Goal: Task Accomplishment & Management: Complete application form

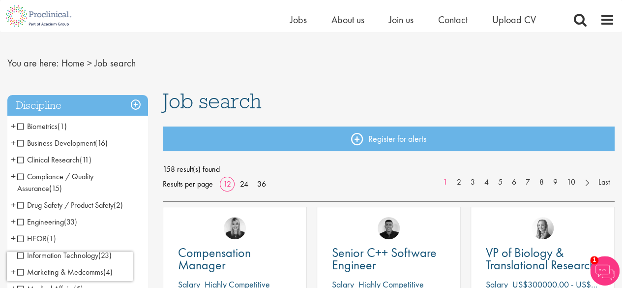
scroll to position [14, 0]
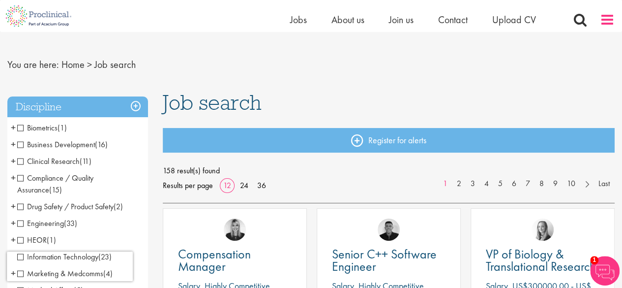
click at [609, 22] on span at bounding box center [607, 19] width 15 height 15
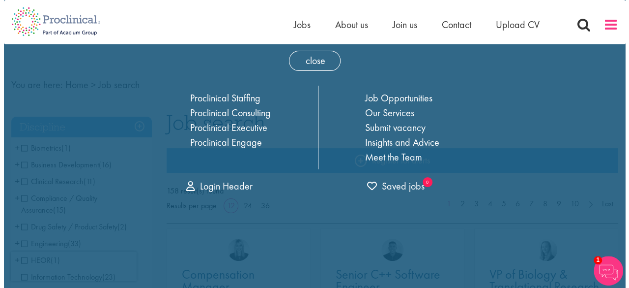
scroll to position [0, 0]
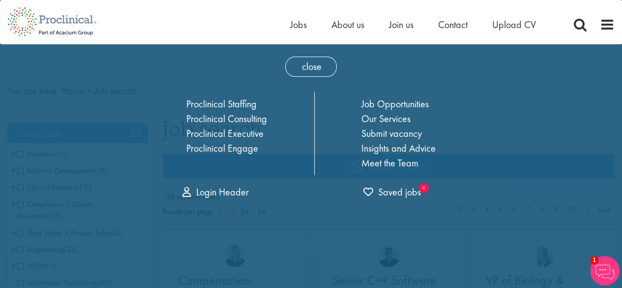
click at [244, 26] on div "Home Jobs About us Join us Contact Upload CV" at bounding box center [307, 18] width 615 height 37
click at [208, 192] on link "Login Header" at bounding box center [215, 191] width 66 height 13
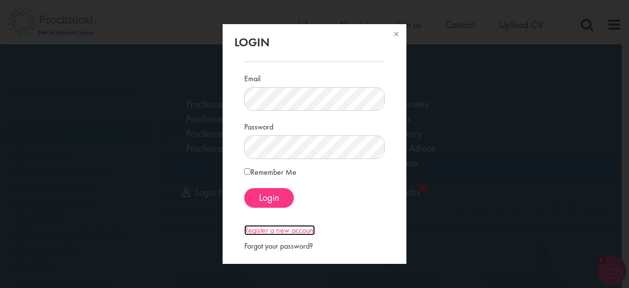
click at [289, 232] on link "Register a new account" at bounding box center [279, 230] width 71 height 10
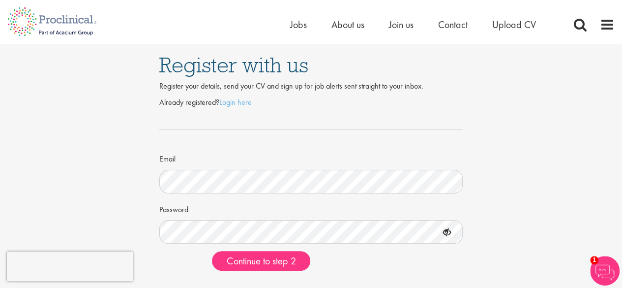
click at [447, 231] on icon at bounding box center [447, 232] width 17 height 17
click at [446, 231] on icon at bounding box center [447, 232] width 17 height 17
click at [260, 265] on span "Continue to step 2" at bounding box center [261, 260] width 69 height 13
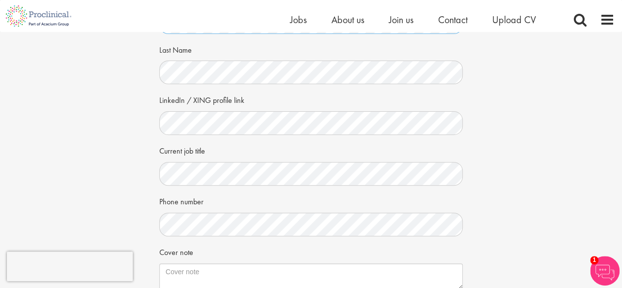
scroll to position [154, 0]
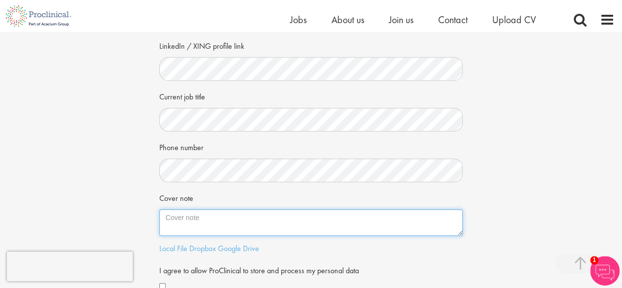
click at [244, 222] on textarea "Cover note" at bounding box center [311, 222] width 304 height 27
type textarea "Available immediately"
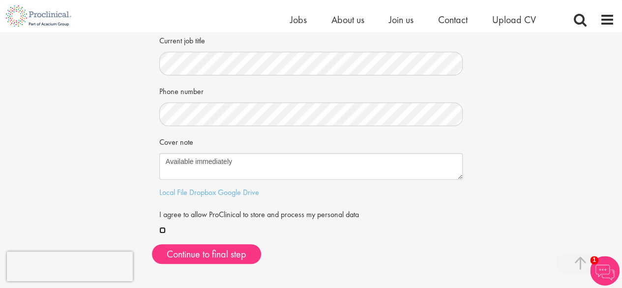
scroll to position [218, 0]
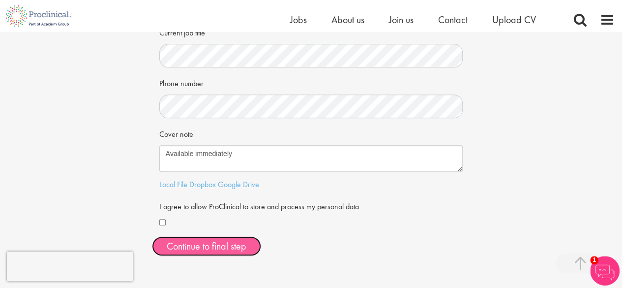
click at [236, 242] on button "Continue to final step" at bounding box center [206, 246] width 109 height 20
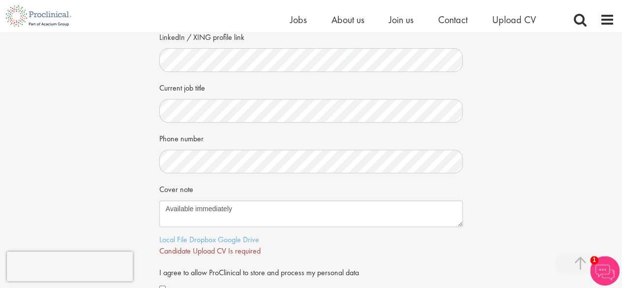
scroll to position [164, 0]
click at [224, 238] on link "Google Drive" at bounding box center [238, 238] width 41 height 10
click at [175, 238] on link "Local File" at bounding box center [173, 238] width 28 height 10
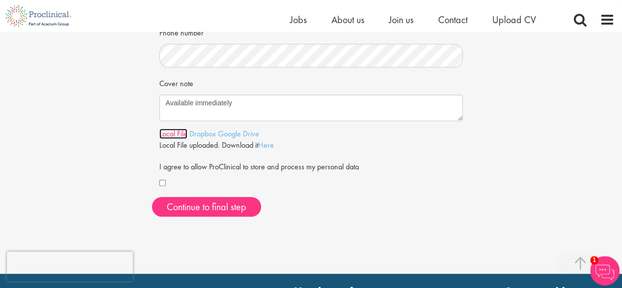
scroll to position [267, 0]
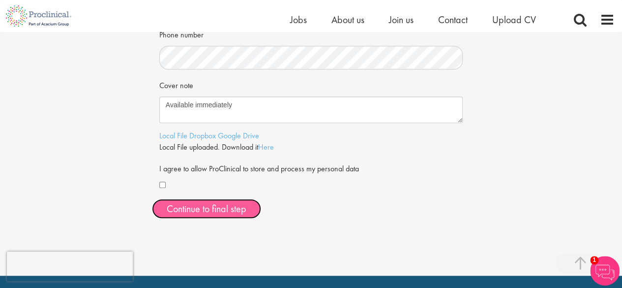
click at [204, 208] on span "Continue to final step" at bounding box center [207, 208] width 80 height 13
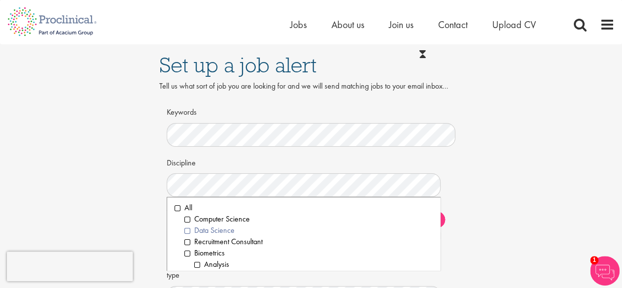
click at [188, 231] on li "Data Science" at bounding box center [308, 230] width 249 height 11
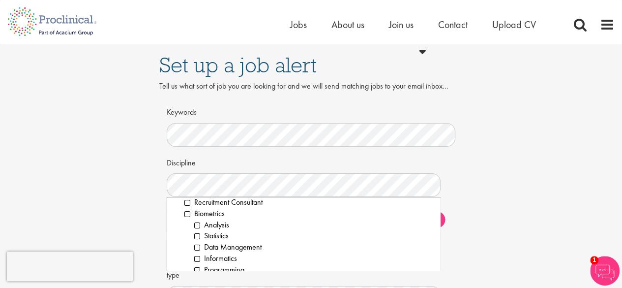
scroll to position [59, 0]
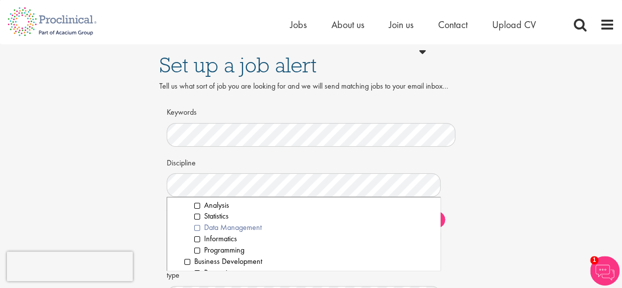
click at [197, 228] on li "Data Management" at bounding box center [313, 227] width 239 height 11
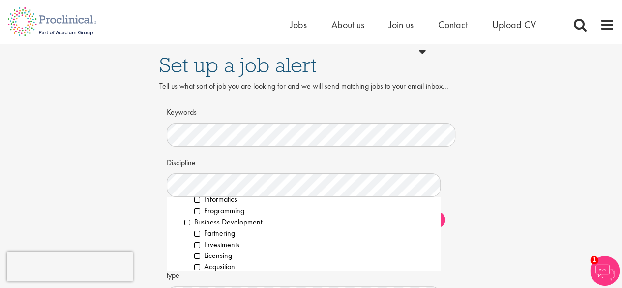
scroll to position [118, 0]
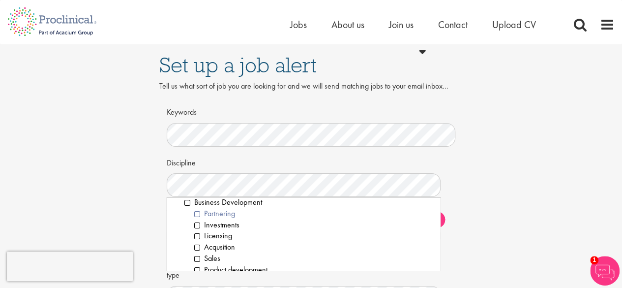
click at [198, 213] on li "Partnering" at bounding box center [313, 213] width 239 height 11
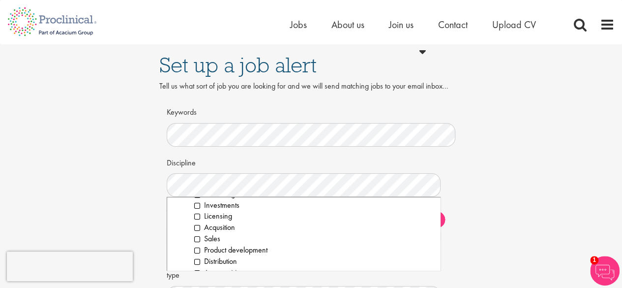
scroll to position [157, 0]
click at [197, 230] on li "Product development" at bounding box center [313, 230] width 239 height 11
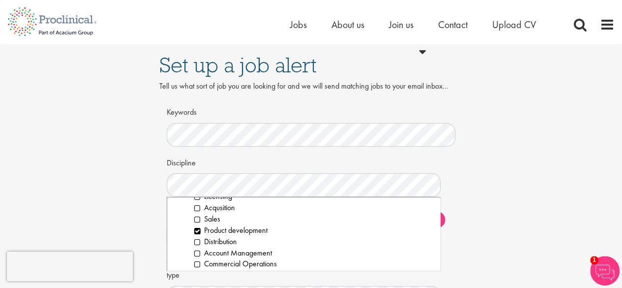
click at [432, 267] on ol "All Computer Science Data Science Recruitment Consultant Biometrics Analysis St…" at bounding box center [304, 234] width 274 height 74
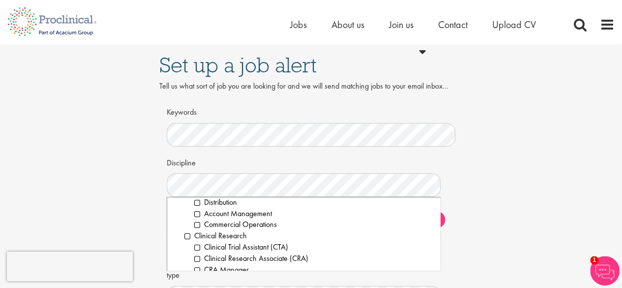
scroll to position [216, 0]
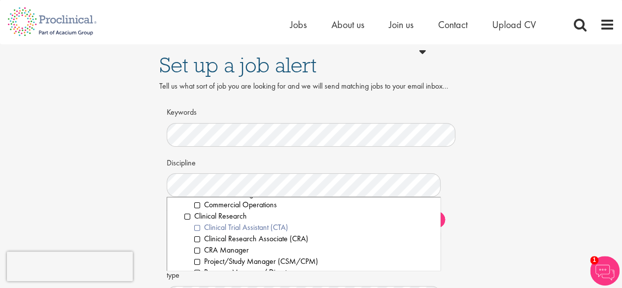
click at [199, 227] on li "Clinical Trial Assistant (CTA)" at bounding box center [313, 227] width 239 height 11
click at [198, 251] on li "CRA Manager" at bounding box center [313, 249] width 239 height 11
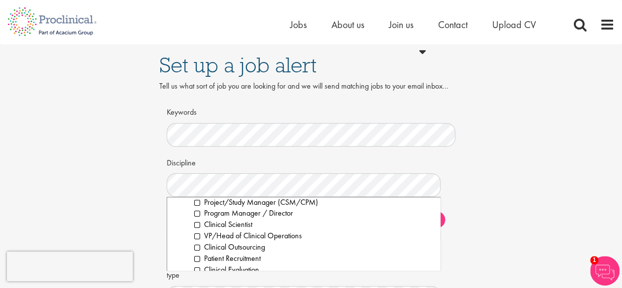
scroll to position [295, 0]
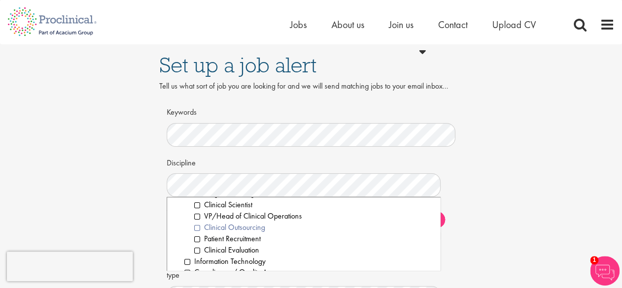
click at [197, 229] on li "Clinical Outsourcing" at bounding box center [313, 227] width 239 height 11
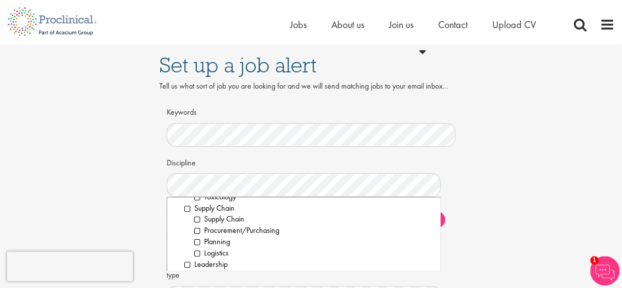
scroll to position [1431, 0]
click at [516, 195] on div "Set up a job alert Tell us what sort of job you are looking for and we will sen…" at bounding box center [311, 219] width 637 height 351
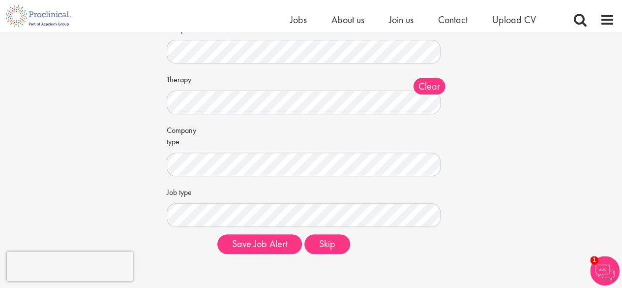
scroll to position [130, 0]
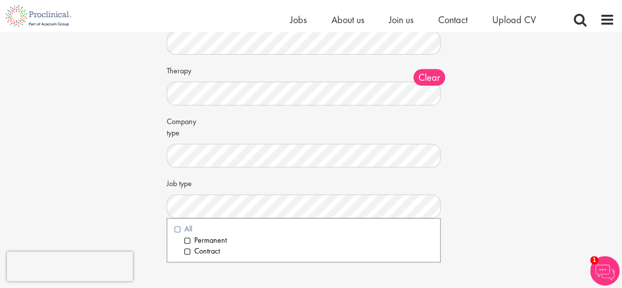
click at [178, 229] on li "All" at bounding box center [304, 228] width 259 height 11
click at [530, 166] on div "Set up a job alert Tell us what sort of job you are looking for and we will sen…" at bounding box center [311, 77] width 637 height 351
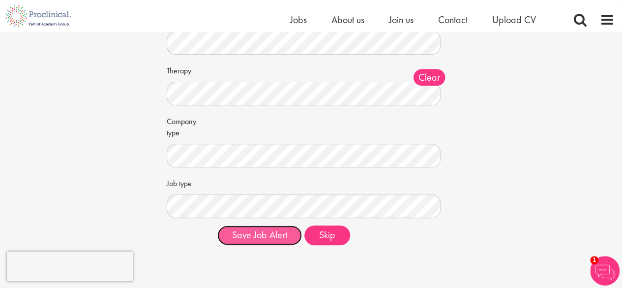
click at [275, 237] on button "Save Job Alert" at bounding box center [259, 235] width 85 height 20
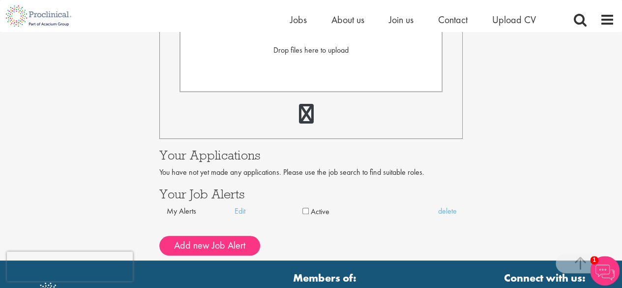
scroll to position [319, 0]
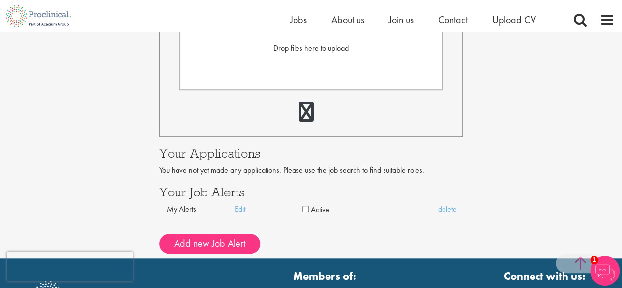
click at [574, 265] on span at bounding box center [580, 263] width 49 height 20
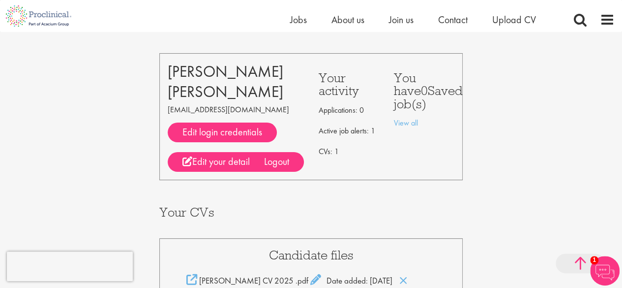
scroll to position [0, 0]
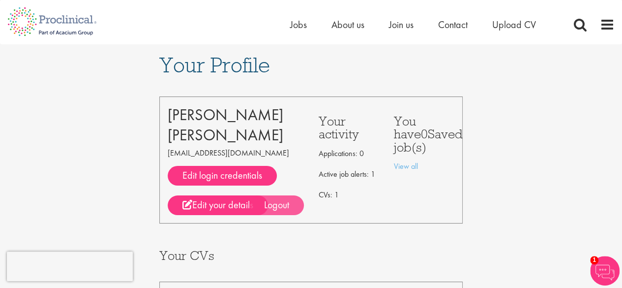
click at [282, 205] on div "Logout" at bounding box center [276, 205] width 55 height 20
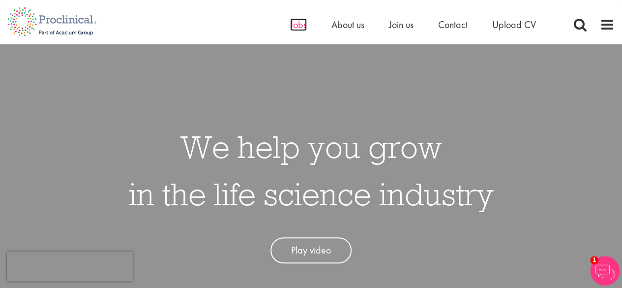
click at [295, 26] on span "Jobs" at bounding box center [298, 24] width 17 height 13
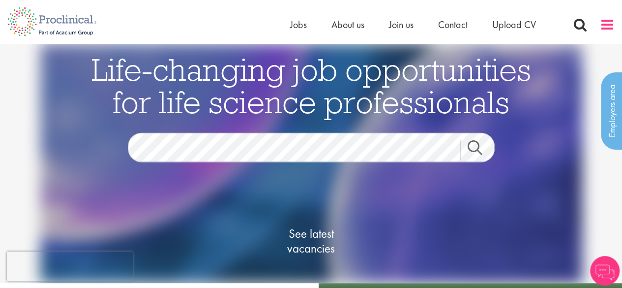
click at [609, 24] on span at bounding box center [607, 24] width 15 height 15
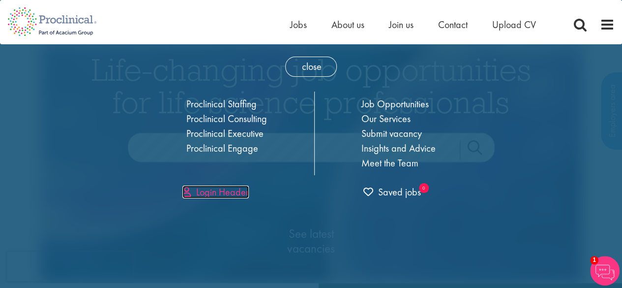
click at [225, 192] on link "Login Header" at bounding box center [215, 191] width 66 height 13
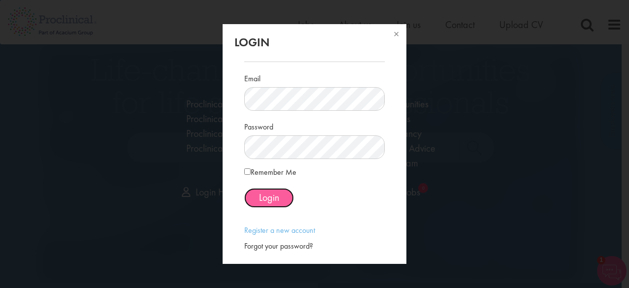
click at [274, 199] on span "Login" at bounding box center [269, 197] width 20 height 13
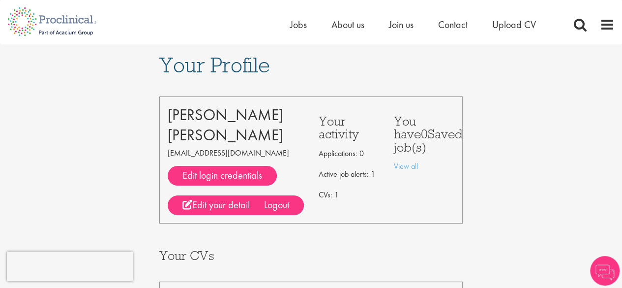
scroll to position [13, 0]
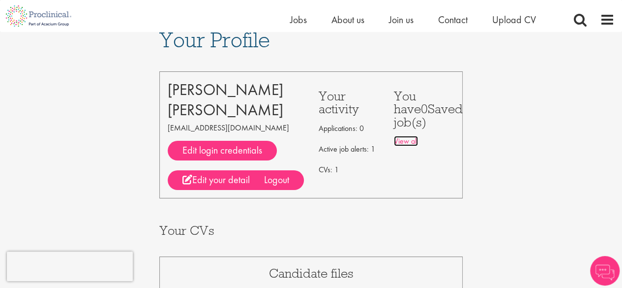
click at [407, 141] on link "View all" at bounding box center [406, 141] width 24 height 10
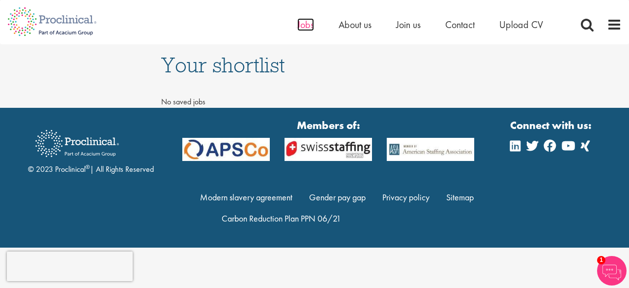
click at [306, 30] on span "Jobs" at bounding box center [305, 24] width 17 height 13
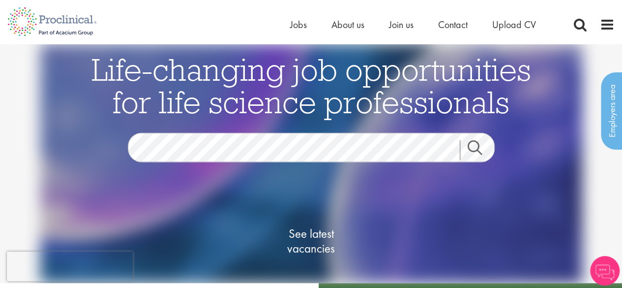
drag, startPoint x: 473, startPoint y: 149, endPoint x: 286, endPoint y: 182, distance: 189.2
click at [286, 182] on div "Life-changing job opportunities for life science professionals Jobs Search See …" at bounding box center [311, 175] width 492 height 245
click at [326, 235] on span "See latest vacancies" at bounding box center [311, 241] width 98 height 30
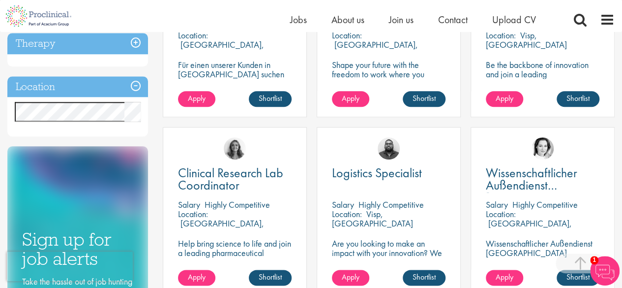
scroll to position [454, 0]
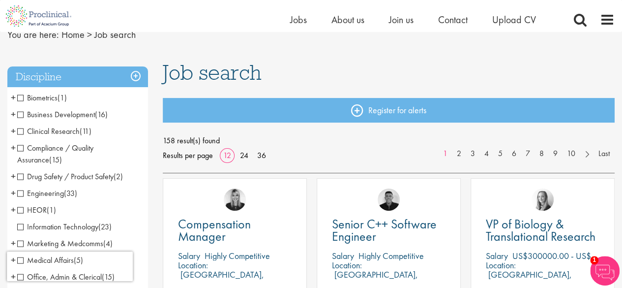
scroll to position [80, 0]
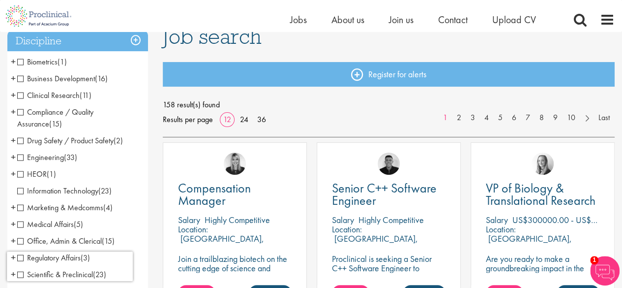
click at [21, 95] on span "Clinical Research" at bounding box center [48, 95] width 62 height 10
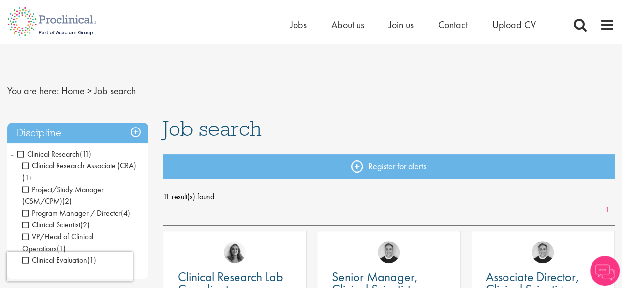
click at [26, 189] on span "Project/Study Manager (CSM/CPM)" at bounding box center [63, 195] width 82 height 22
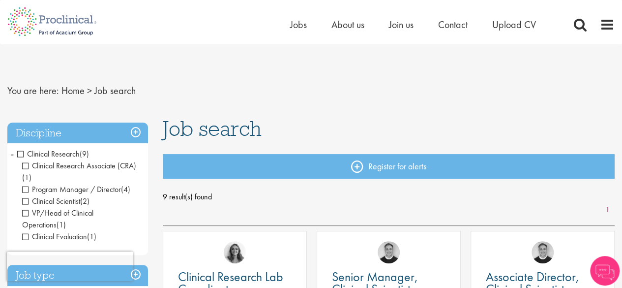
click at [26, 190] on span "Program Manager / Director" at bounding box center [71, 189] width 99 height 10
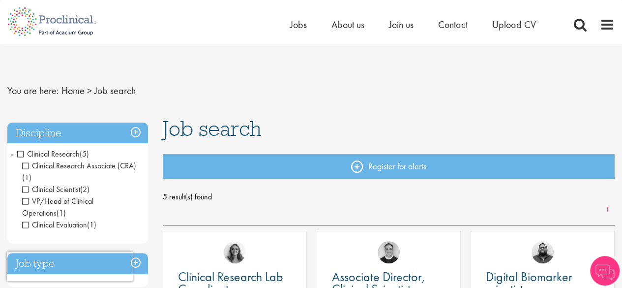
click at [27, 188] on span "Clinical Scientist" at bounding box center [51, 189] width 58 height 10
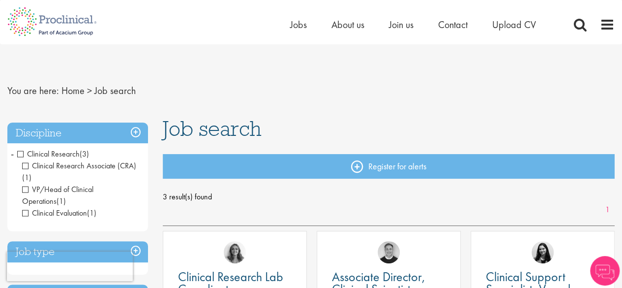
click at [26, 189] on span "VP/Head of Clinical Operations" at bounding box center [57, 195] width 71 height 22
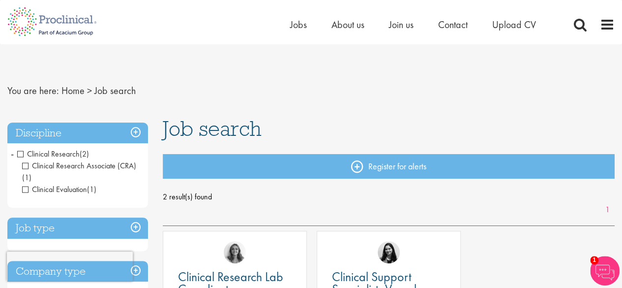
click at [136, 130] on h3 "Discipline" at bounding box center [77, 132] width 141 height 21
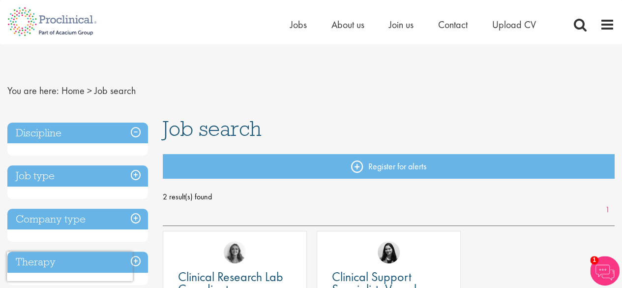
click at [136, 130] on h3 "Discipline" at bounding box center [77, 132] width 141 height 21
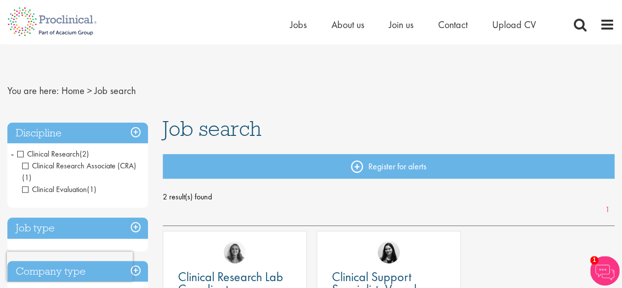
click at [22, 153] on span "Clinical Research" at bounding box center [48, 153] width 62 height 10
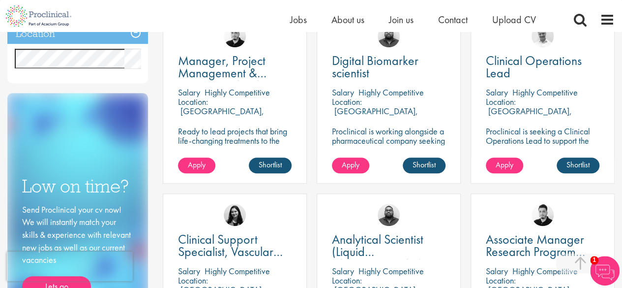
scroll to position [379, 0]
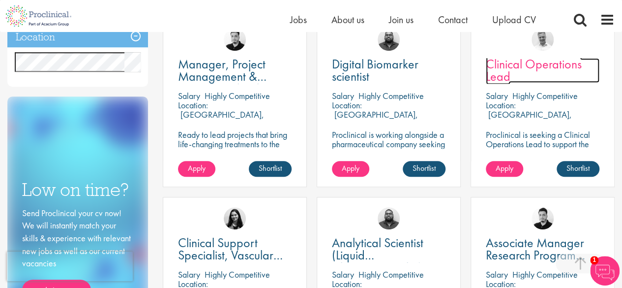
click at [537, 67] on span "Clinical Operations Lead" at bounding box center [534, 70] width 96 height 29
